Goal: Obtain resource: Download file/media

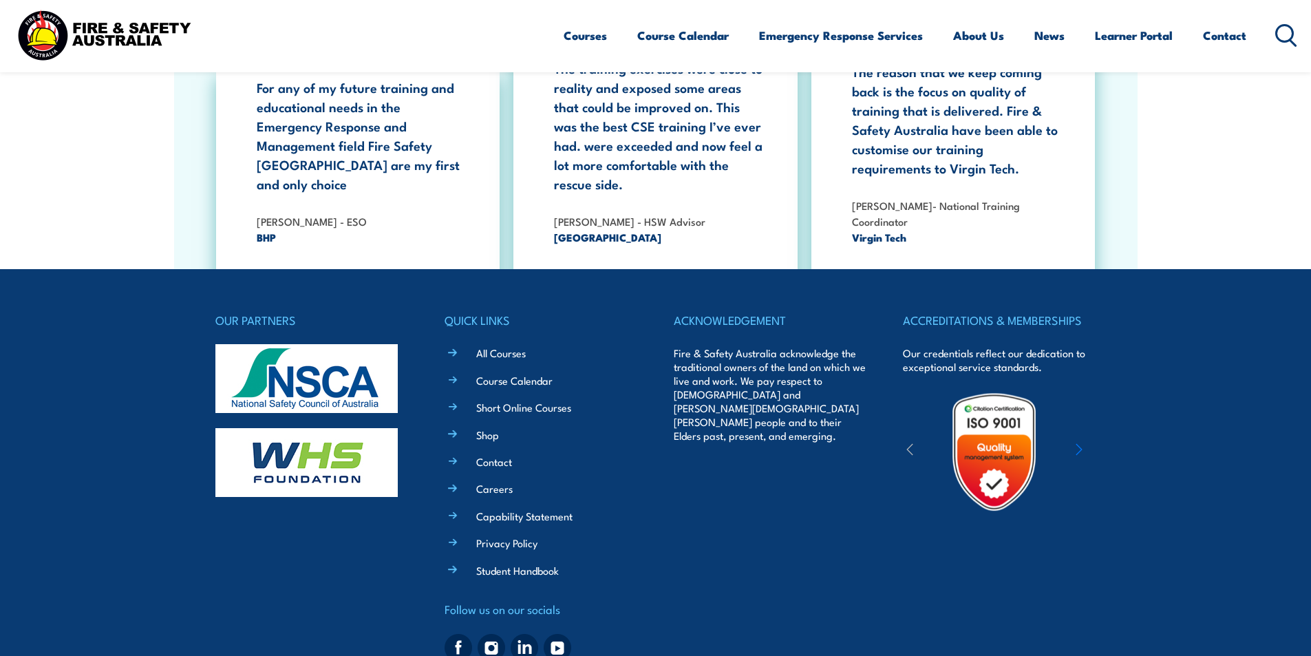
scroll to position [2519, 0]
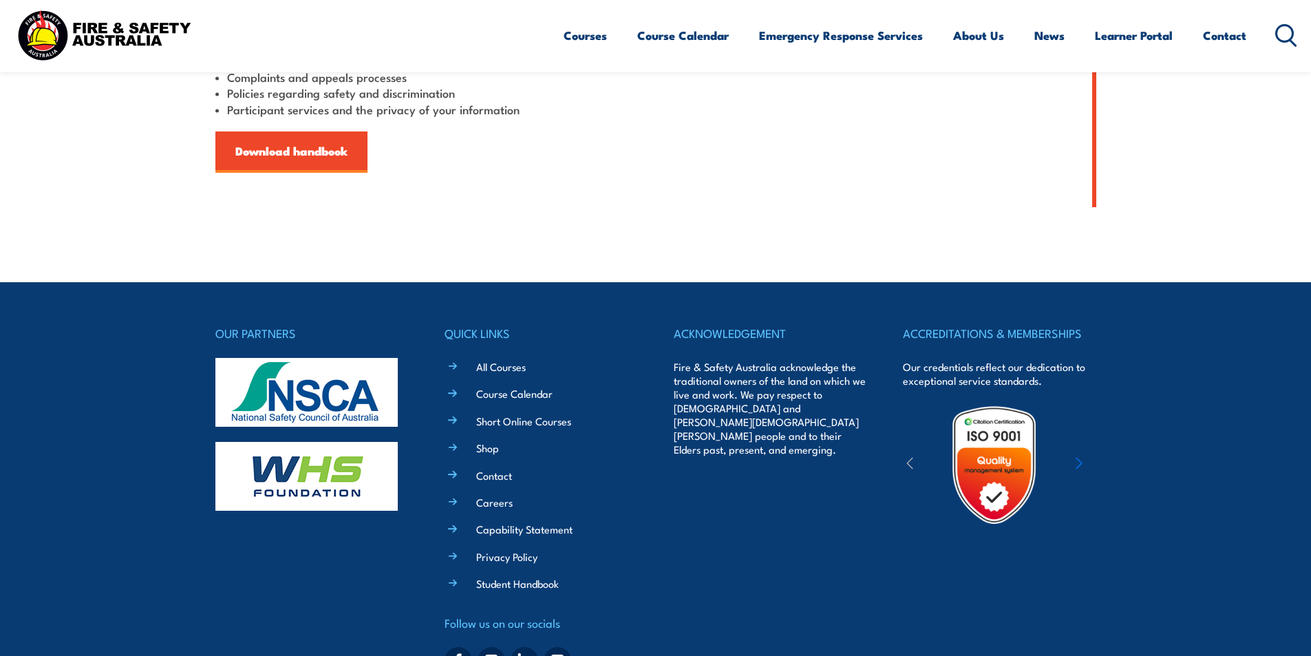
scroll to position [464, 0]
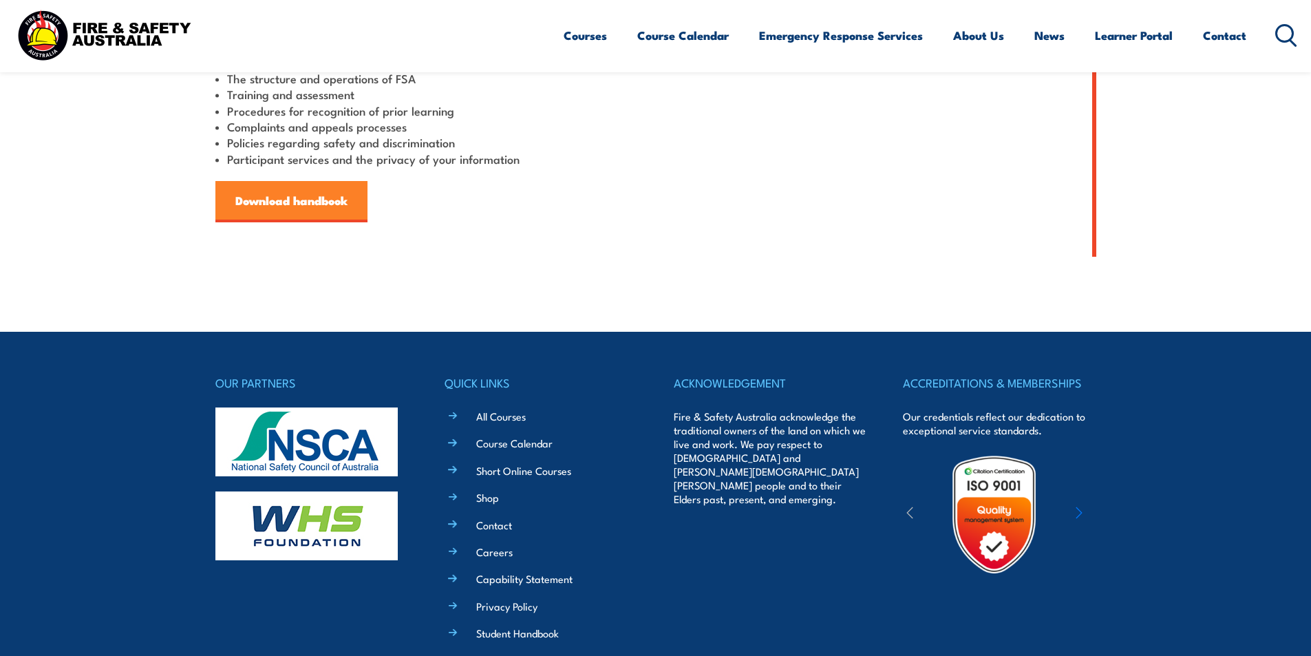
click at [228, 204] on link "Download handbook" at bounding box center [291, 201] width 152 height 41
